Goal: Information Seeking & Learning: Check status

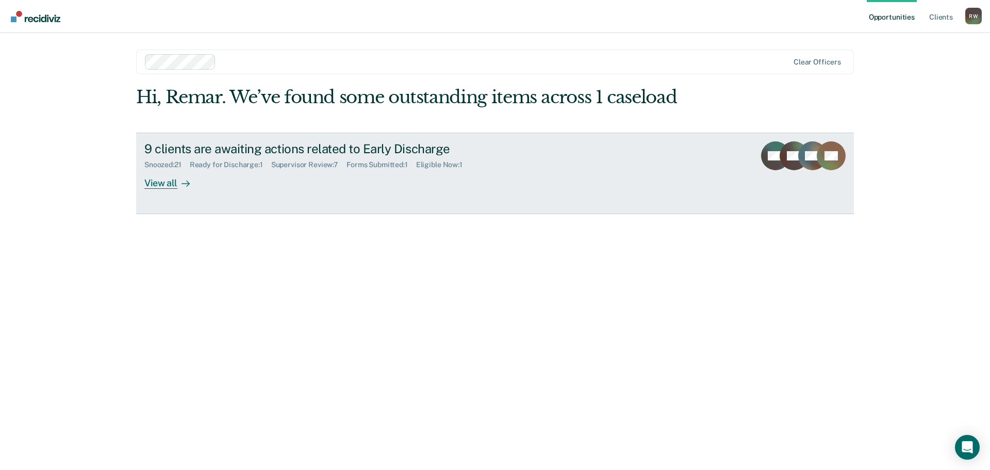
click at [164, 179] on div "View all" at bounding box center [173, 179] width 58 height 20
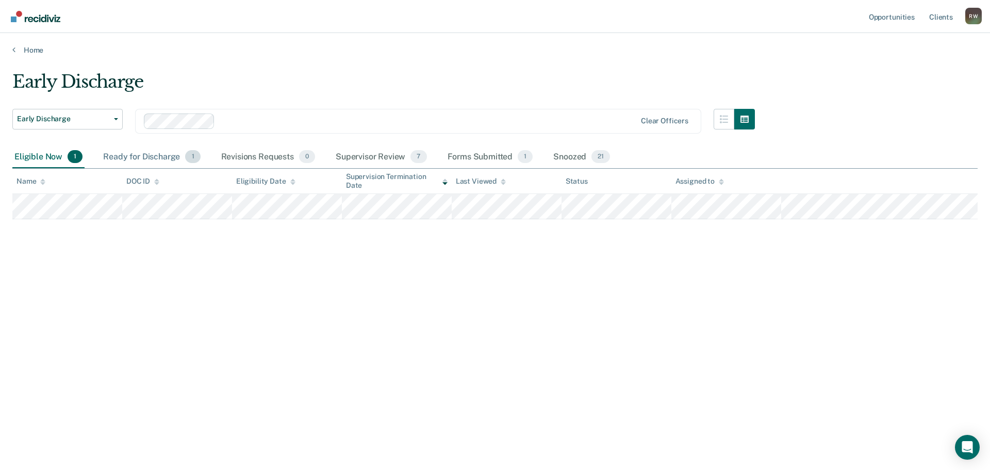
click at [166, 154] on div "Ready for Discharge 1" at bounding box center [151, 157] width 101 height 23
click at [372, 154] on div "Supervisor Review 7" at bounding box center [381, 157] width 95 height 23
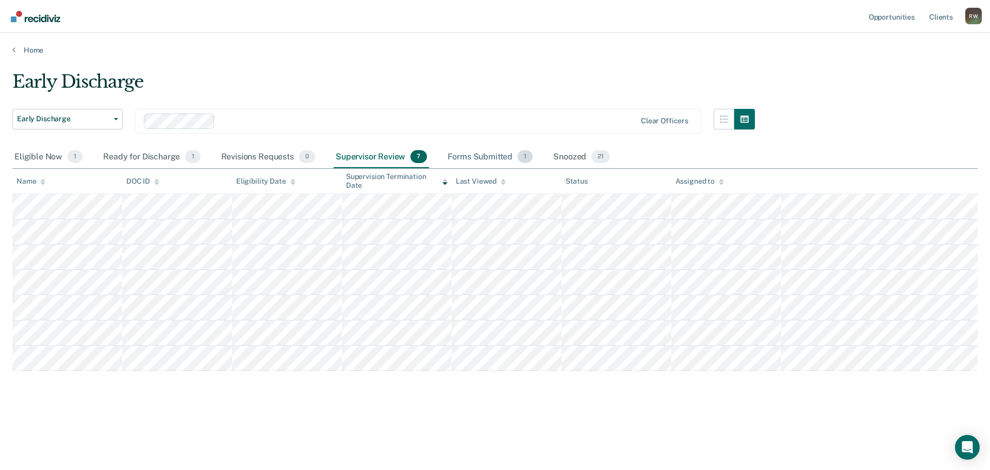
click at [494, 158] on div "Forms Submitted 1" at bounding box center [491, 157] width 90 height 23
